Goal: Use online tool/utility: Utilize a website feature to perform a specific function

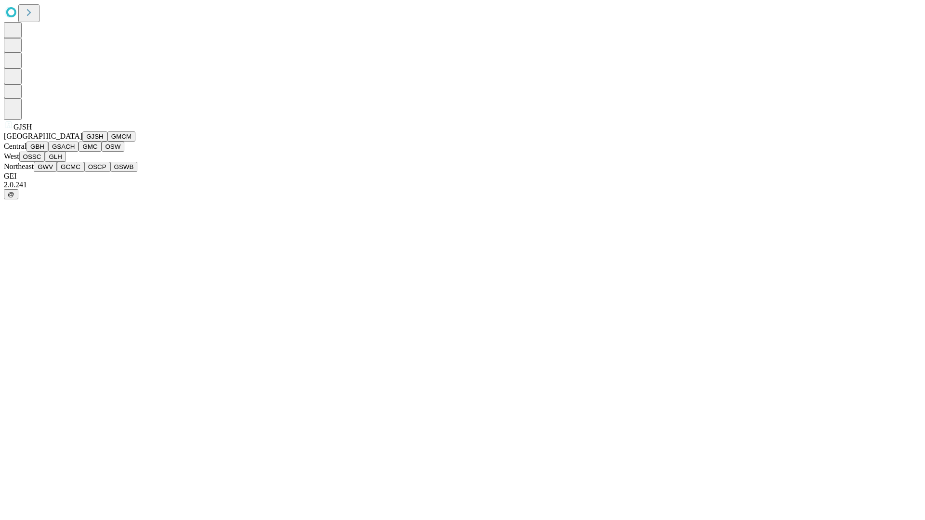
click at [82, 142] on button "GJSH" at bounding box center [94, 137] width 25 height 10
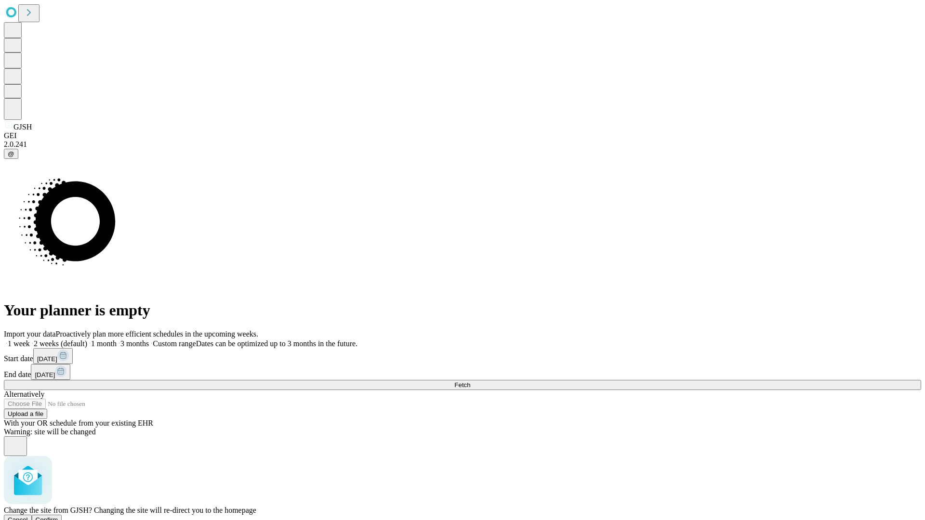
click at [58, 517] on span "Confirm" at bounding box center [47, 520] width 23 height 7
click at [87, 340] on label "2 weeks (default)" at bounding box center [58, 344] width 57 height 8
click at [470, 382] on span "Fetch" at bounding box center [462, 385] width 16 height 7
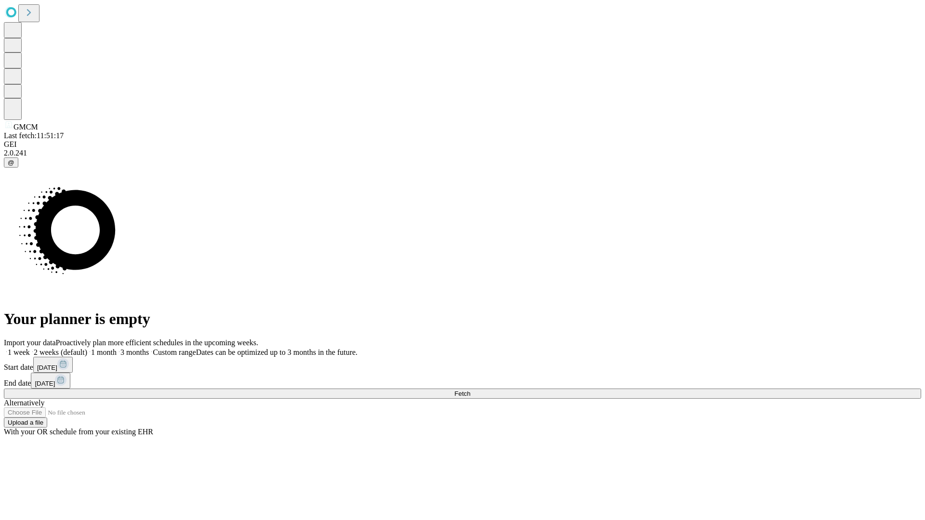
click at [470, 390] on span "Fetch" at bounding box center [462, 393] width 16 height 7
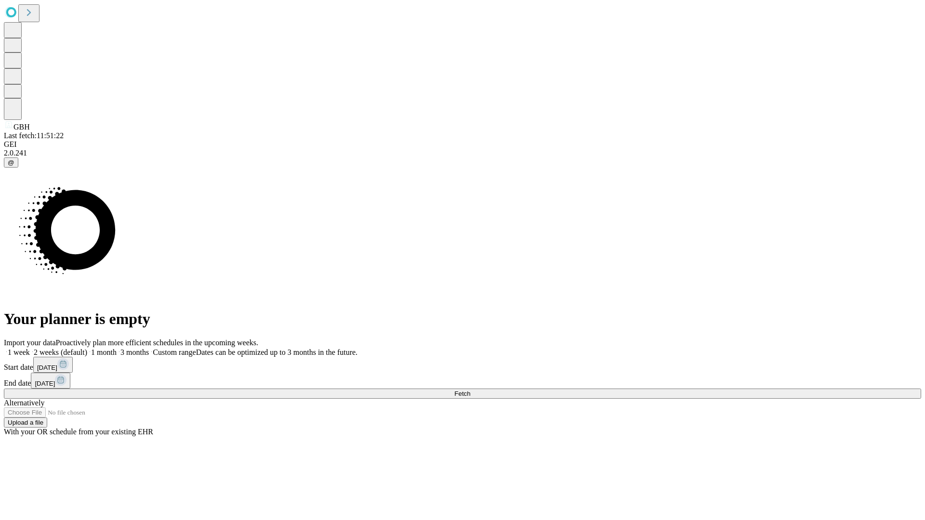
click at [87, 348] on label "2 weeks (default)" at bounding box center [58, 352] width 57 height 8
click at [470, 390] on span "Fetch" at bounding box center [462, 393] width 16 height 7
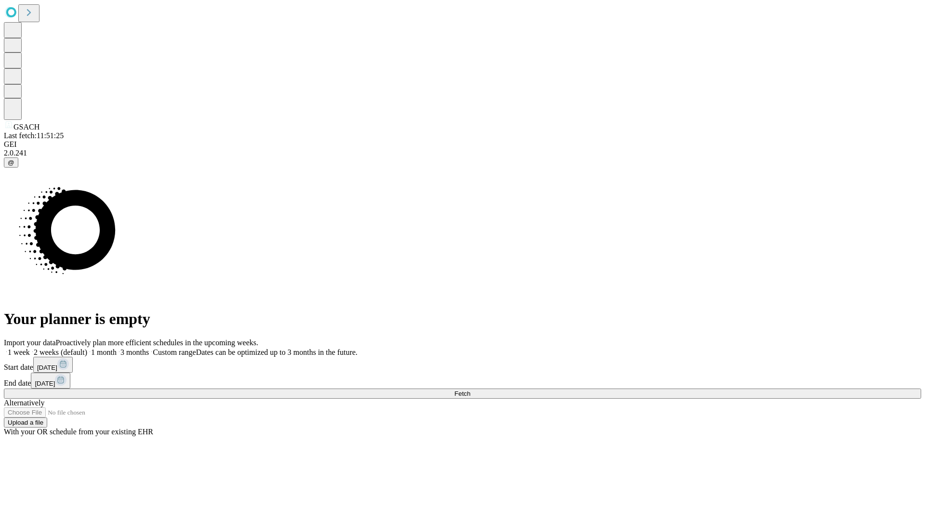
click at [87, 348] on label "2 weeks (default)" at bounding box center [58, 352] width 57 height 8
click at [470, 390] on span "Fetch" at bounding box center [462, 393] width 16 height 7
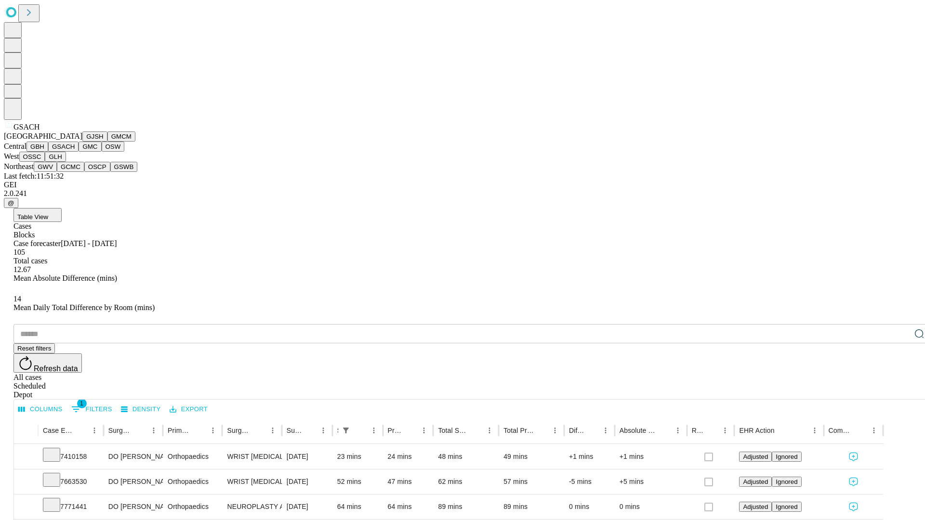
click at [79, 152] on button "GMC" at bounding box center [90, 147] width 23 height 10
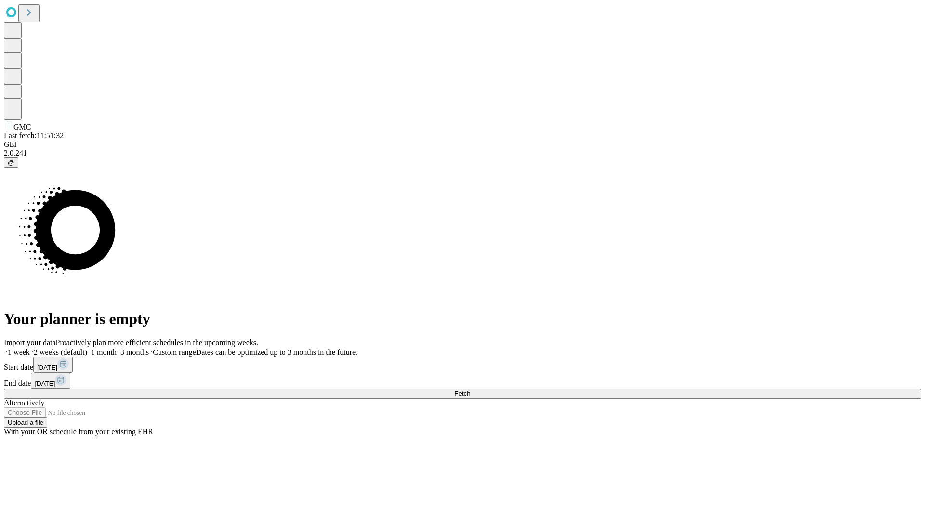
click at [87, 348] on label "2 weeks (default)" at bounding box center [58, 352] width 57 height 8
click at [470, 390] on span "Fetch" at bounding box center [462, 393] width 16 height 7
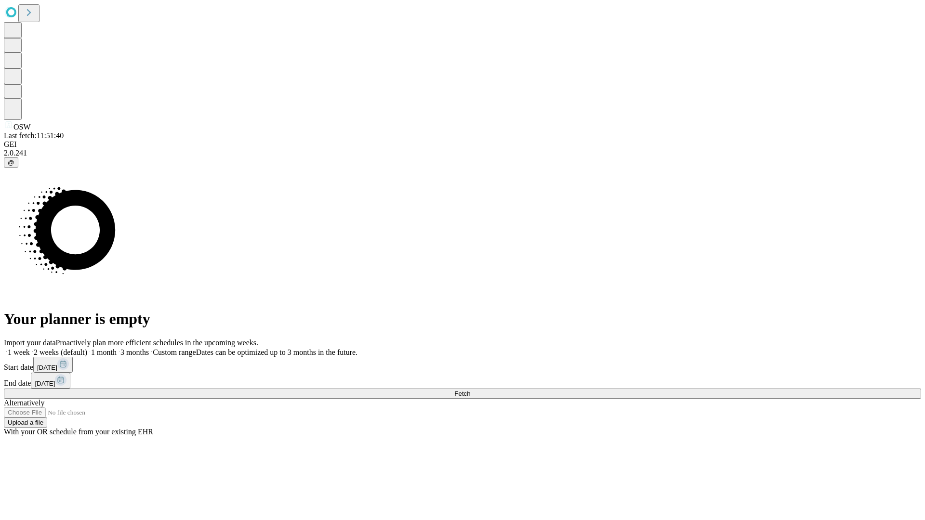
click at [87, 348] on label "2 weeks (default)" at bounding box center [58, 352] width 57 height 8
click at [470, 390] on span "Fetch" at bounding box center [462, 393] width 16 height 7
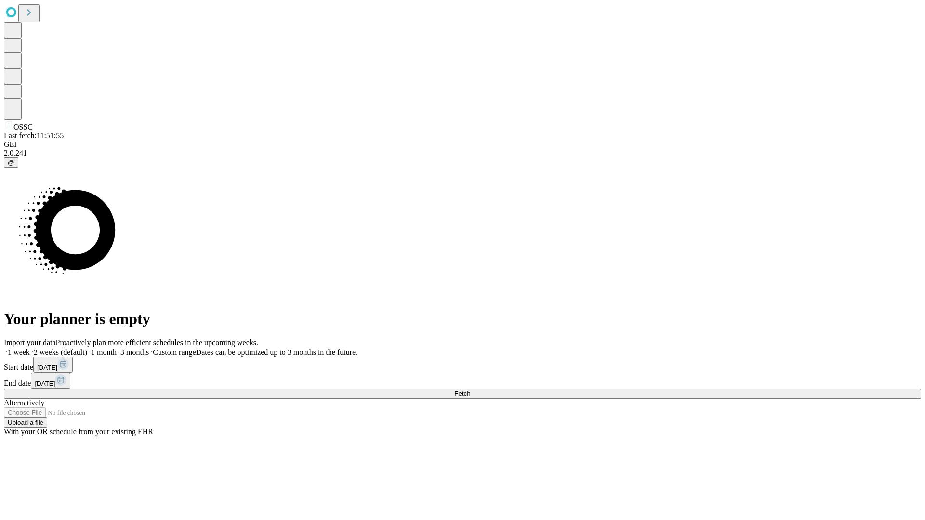
click at [87, 348] on label "2 weeks (default)" at bounding box center [58, 352] width 57 height 8
click at [470, 390] on span "Fetch" at bounding box center [462, 393] width 16 height 7
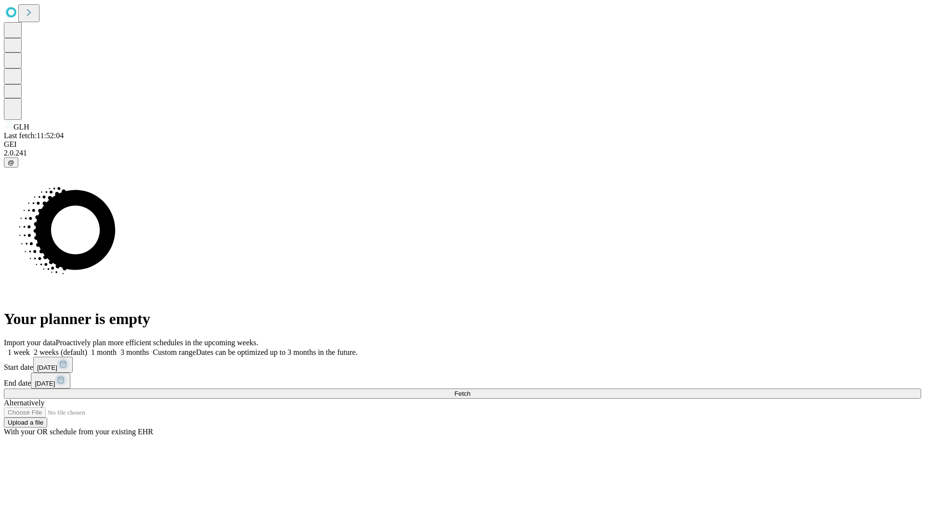
click at [87, 348] on label "2 weeks (default)" at bounding box center [58, 352] width 57 height 8
click at [470, 390] on span "Fetch" at bounding box center [462, 393] width 16 height 7
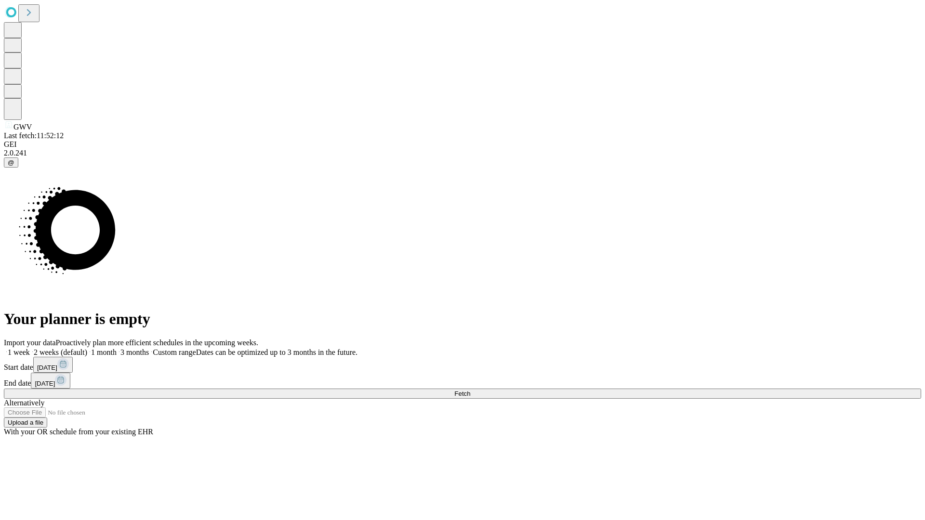
click at [470, 390] on span "Fetch" at bounding box center [462, 393] width 16 height 7
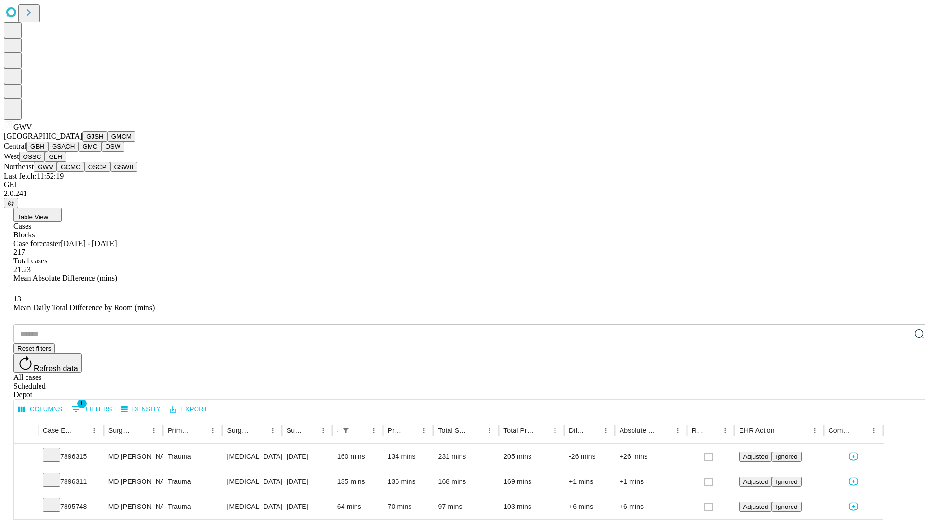
click at [75, 172] on button "GCMC" at bounding box center [70, 167] width 27 height 10
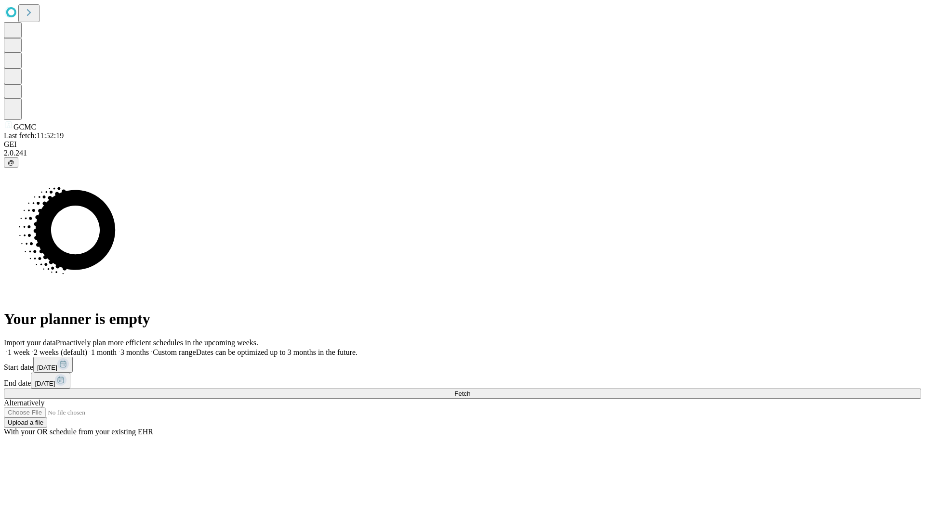
click at [87, 348] on label "2 weeks (default)" at bounding box center [58, 352] width 57 height 8
click at [470, 390] on span "Fetch" at bounding box center [462, 393] width 16 height 7
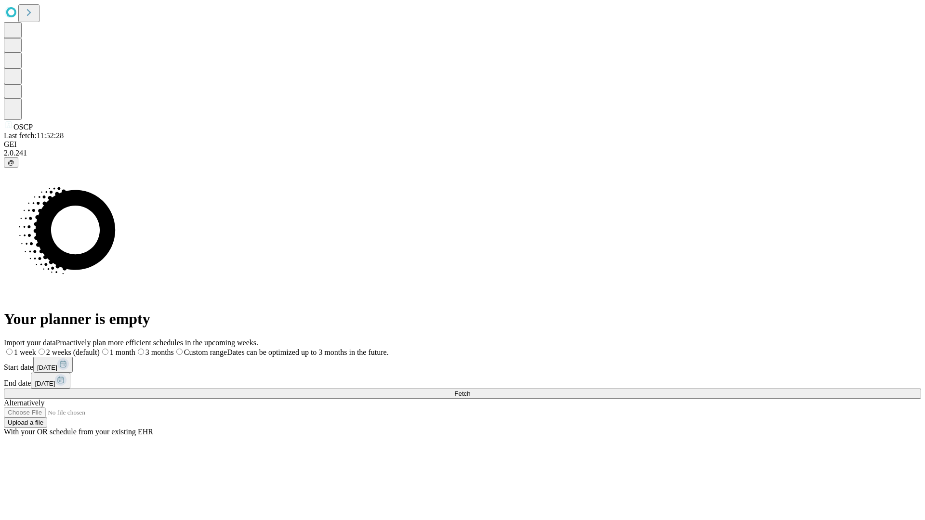
click at [470, 390] on span "Fetch" at bounding box center [462, 393] width 16 height 7
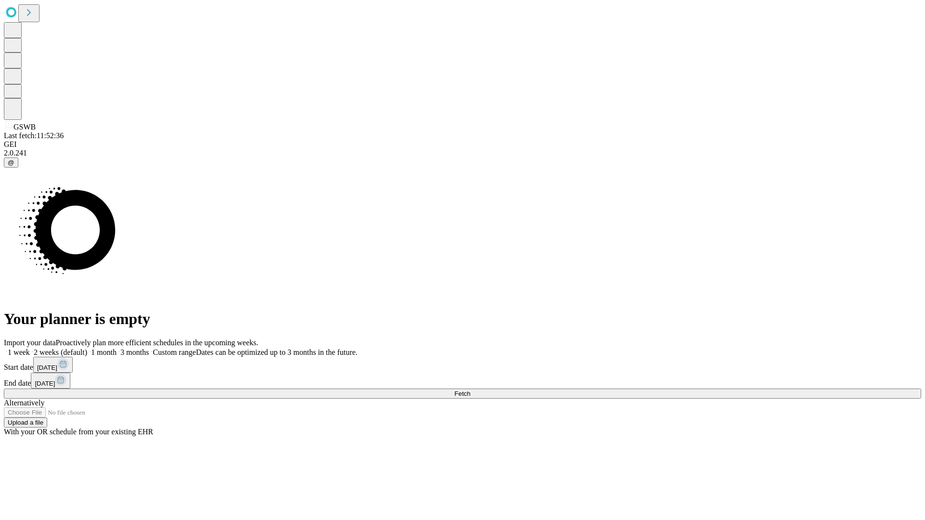
click at [470, 390] on span "Fetch" at bounding box center [462, 393] width 16 height 7
